Goal: Find specific page/section: Find specific page/section

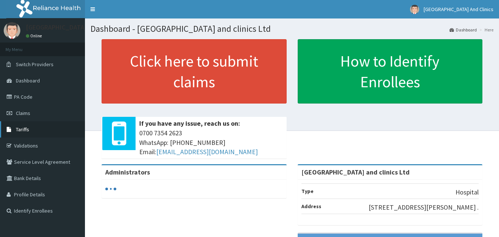
click at [21, 130] on span "Tariffs" at bounding box center [22, 129] width 13 height 7
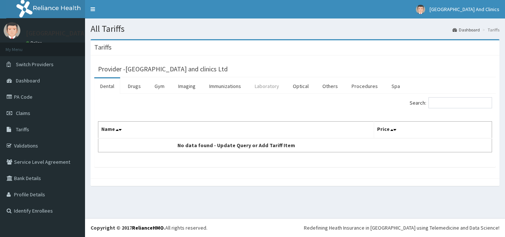
click at [263, 87] on link "Laboratory" at bounding box center [267, 86] width 36 height 16
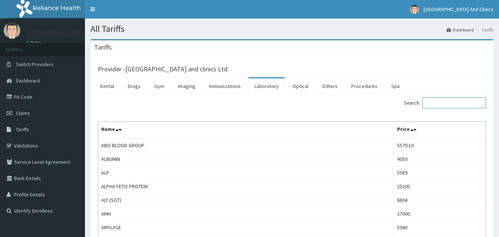
click at [435, 104] on input "Search:" at bounding box center [455, 102] width 64 height 11
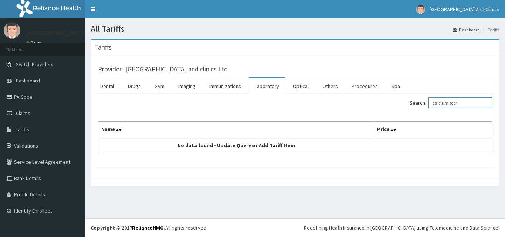
type input "calcium scor"
click at [363, 89] on link "Procedures" at bounding box center [365, 86] width 38 height 16
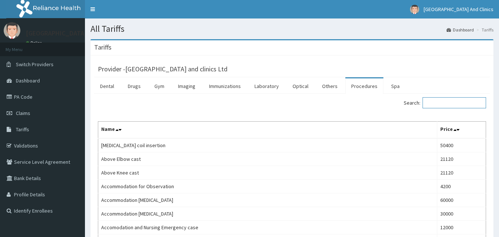
click at [435, 103] on input "Search:" at bounding box center [455, 102] width 64 height 11
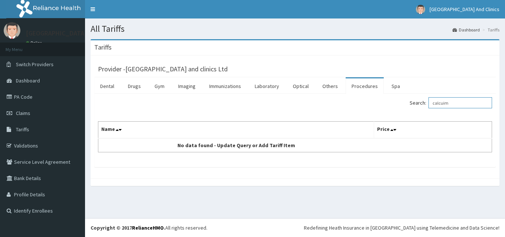
type input "calcuim"
click at [181, 86] on link "Imaging" at bounding box center [186, 86] width 29 height 16
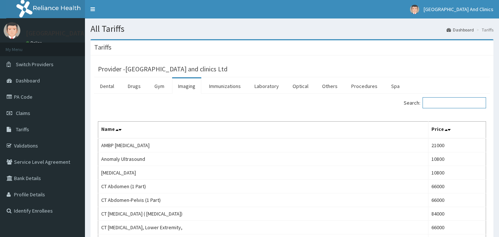
click at [456, 104] on input "Search:" at bounding box center [455, 102] width 64 height 11
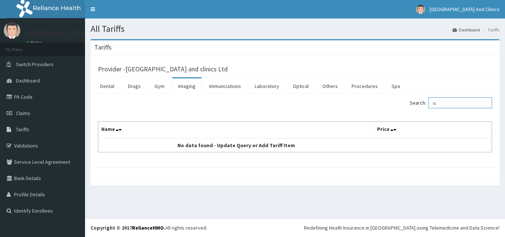
type input "s"
type input "calcuim"
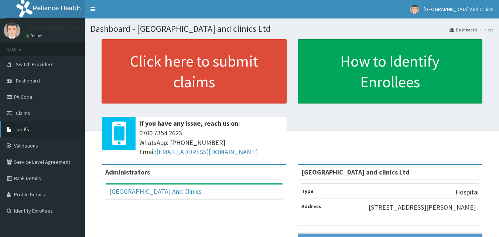
click at [27, 130] on span "Tariffs" at bounding box center [22, 129] width 13 height 7
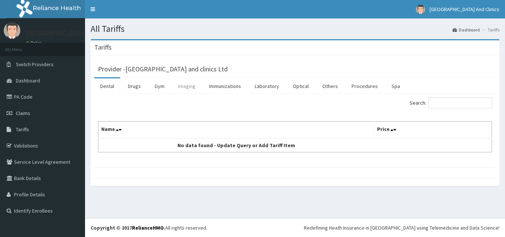
click at [191, 89] on link "Imaging" at bounding box center [186, 86] width 29 height 16
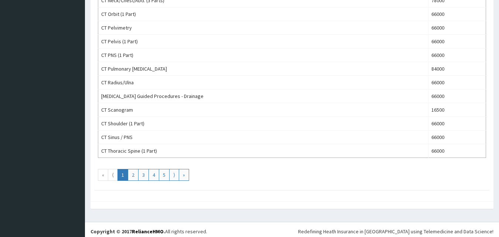
scroll to position [665, 0]
click at [135, 172] on link "2" at bounding box center [133, 174] width 11 height 12
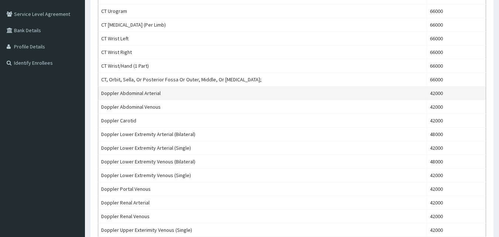
scroll to position [0, 0]
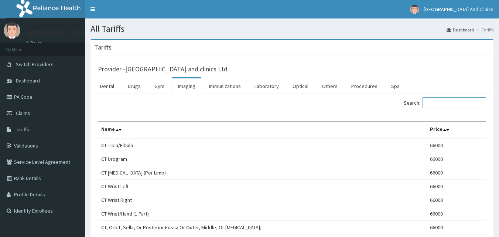
click at [442, 102] on input "Search:" at bounding box center [455, 102] width 64 height 11
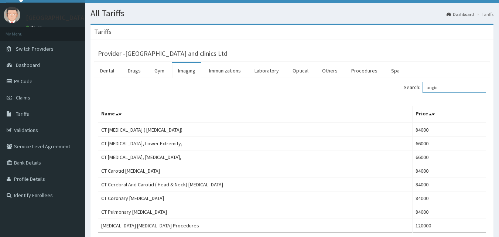
scroll to position [3, 0]
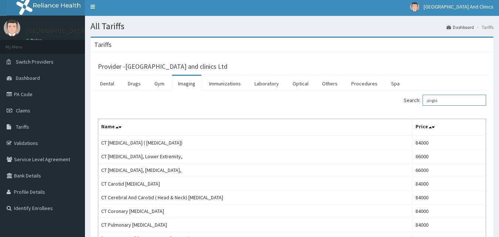
type input "angio"
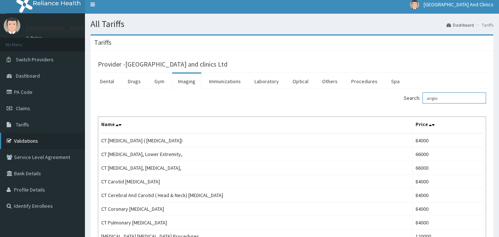
scroll to position [0, 0]
